Goal: Navigation & Orientation: Find specific page/section

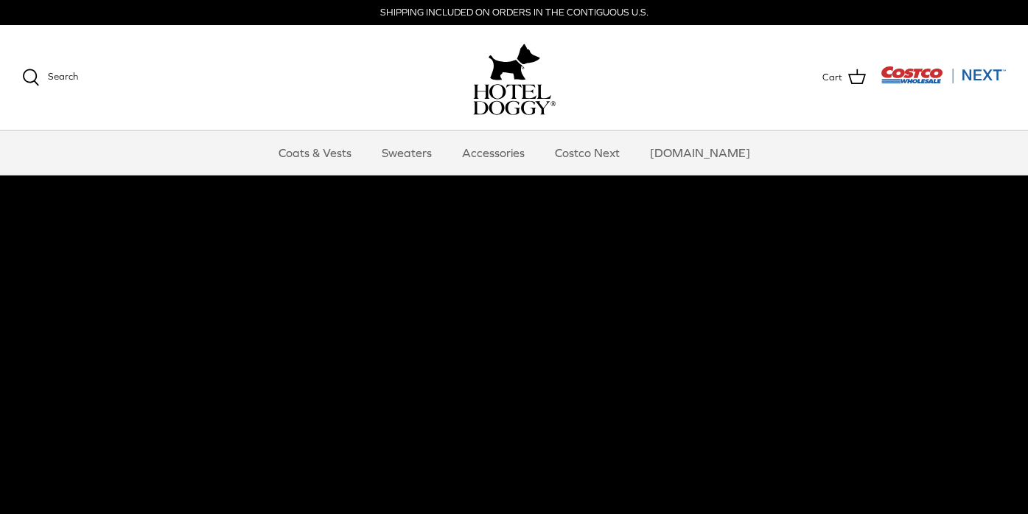
scroll to position [23, 0]
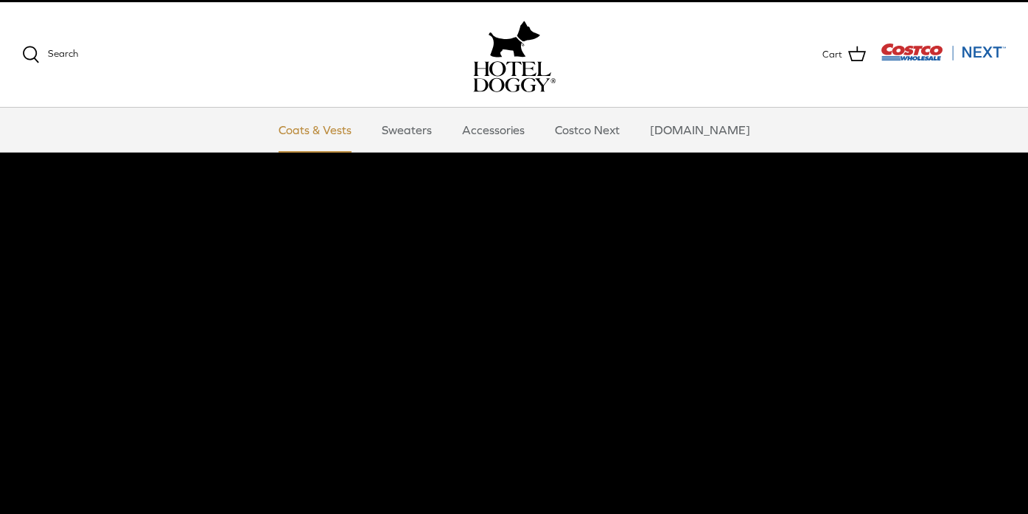
click at [327, 126] on link "Coats & Vests" at bounding box center [314, 130] width 99 height 44
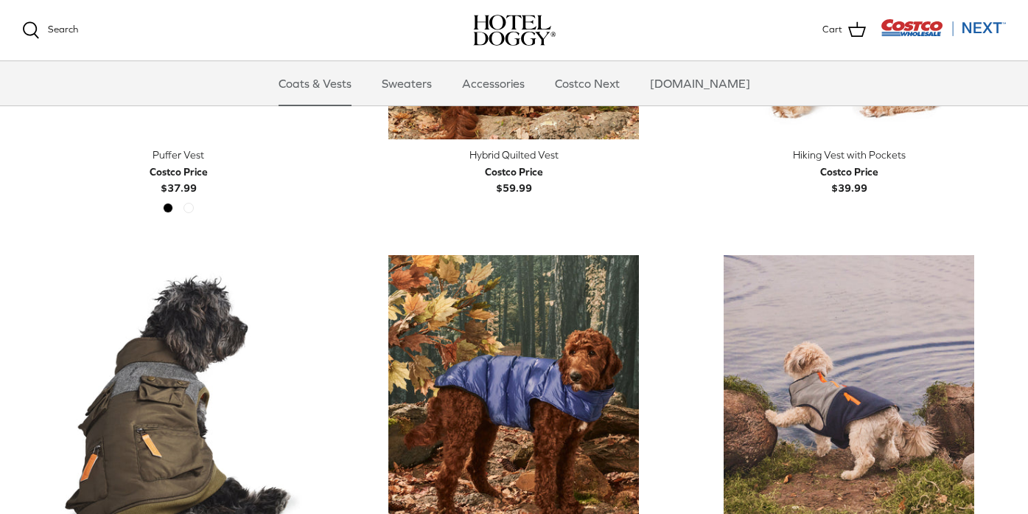
scroll to position [1775, 0]
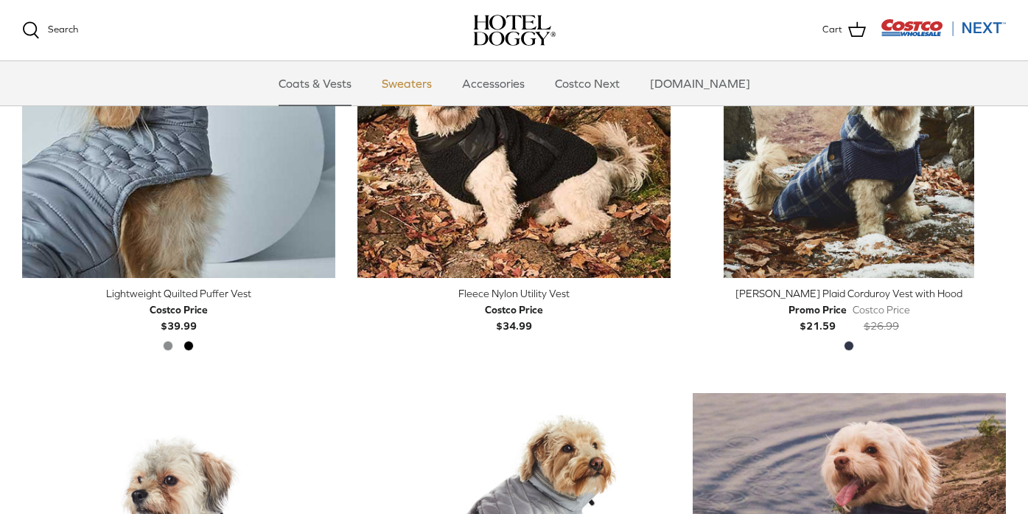
click at [444, 90] on link "Sweaters" at bounding box center [406, 83] width 77 height 44
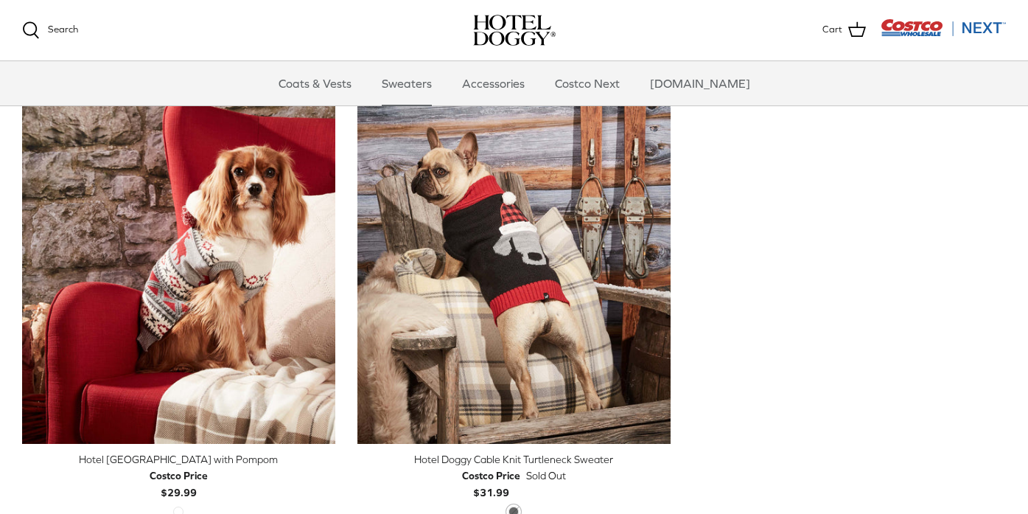
scroll to position [401, 0]
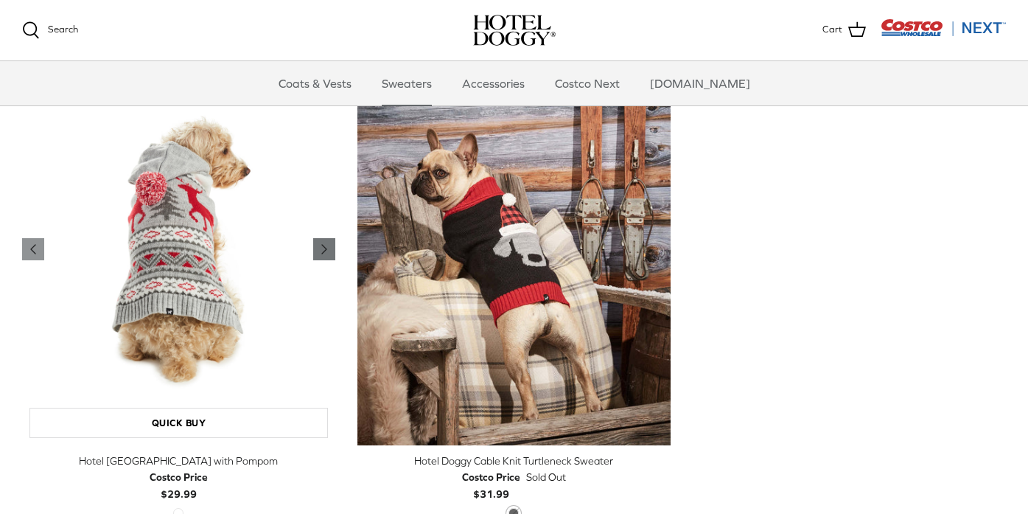
click at [326, 244] on icon "Right" at bounding box center [324, 249] width 18 height 18
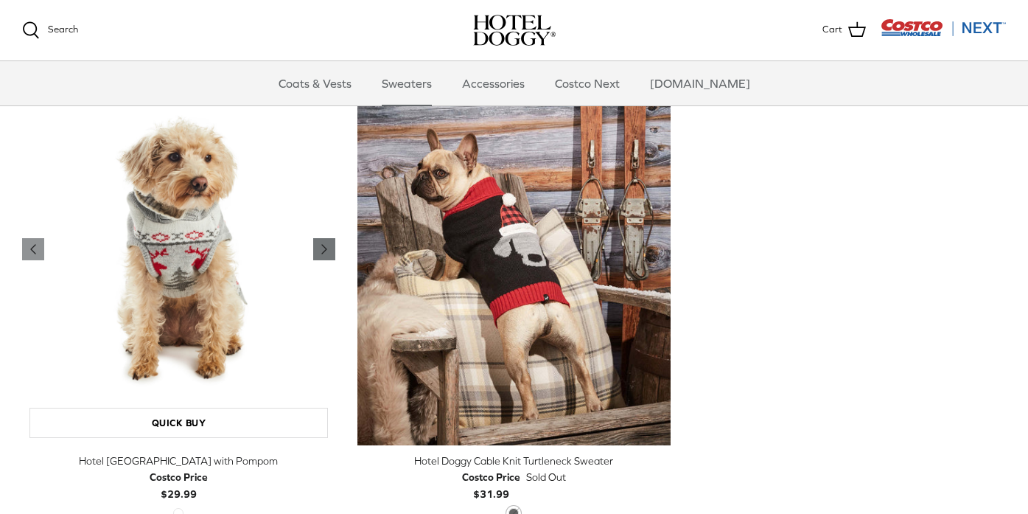
click at [326, 245] on icon "Right" at bounding box center [324, 249] width 18 height 18
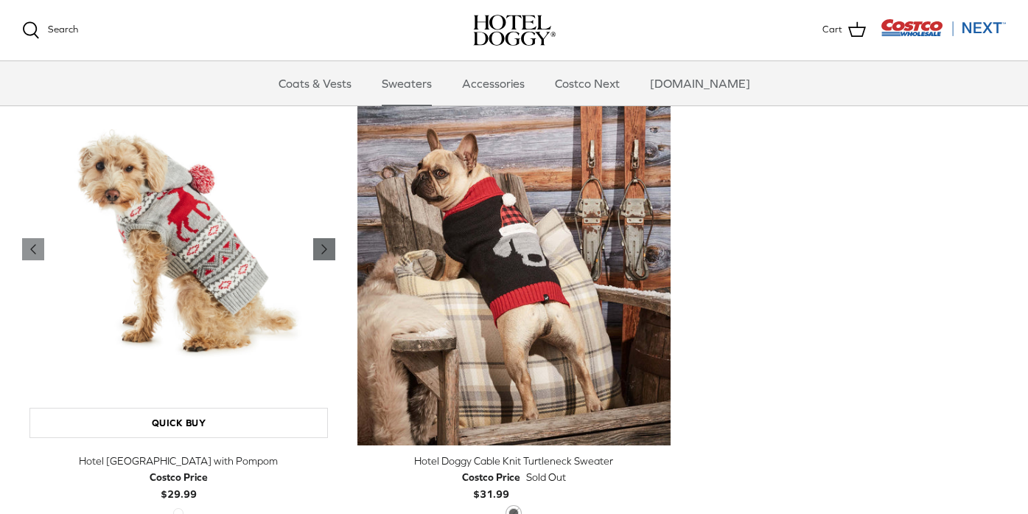
click at [326, 246] on icon "Right" at bounding box center [324, 249] width 18 height 18
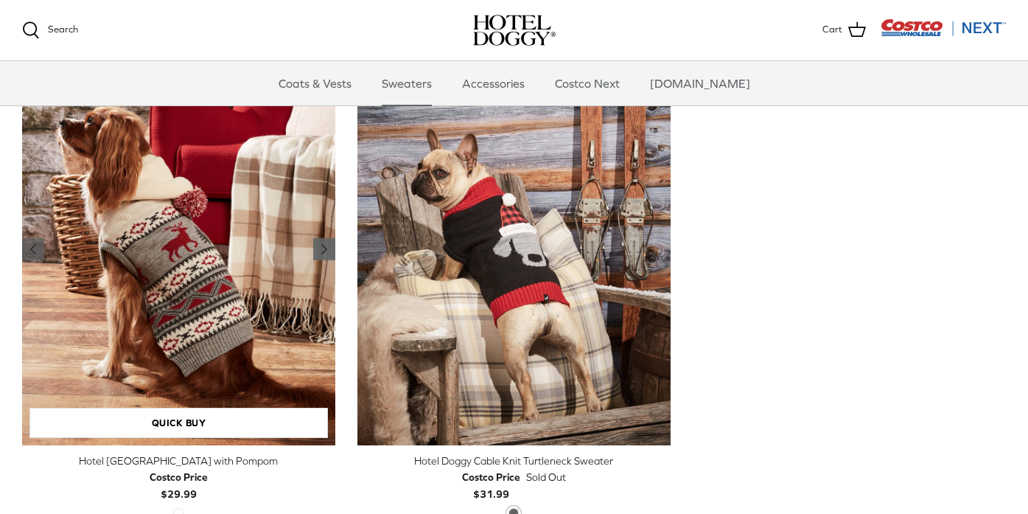
click at [326, 246] on icon "Right" at bounding box center [324, 249] width 18 height 18
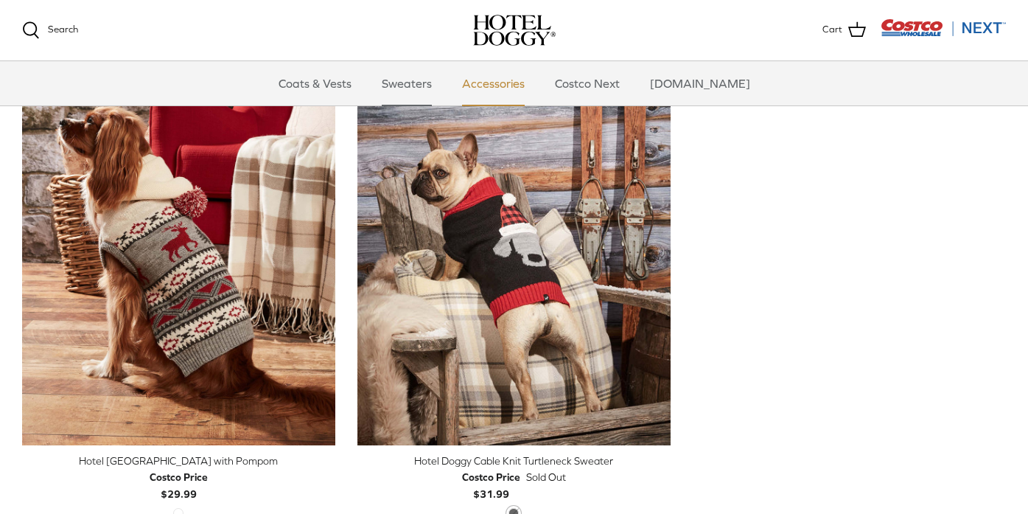
click at [519, 87] on link "Accessories" at bounding box center [493, 83] width 89 height 44
